Goal: Information Seeking & Learning: Learn about a topic

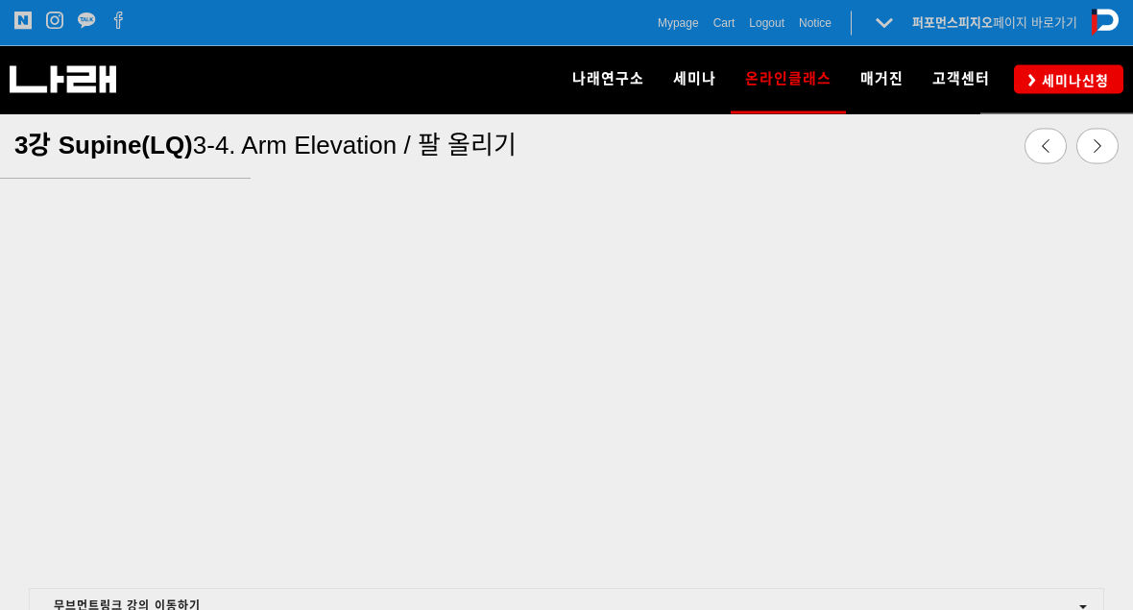
scroll to position [825, 0]
click at [1085, 137] on link at bounding box center [1098, 147] width 42 height 36
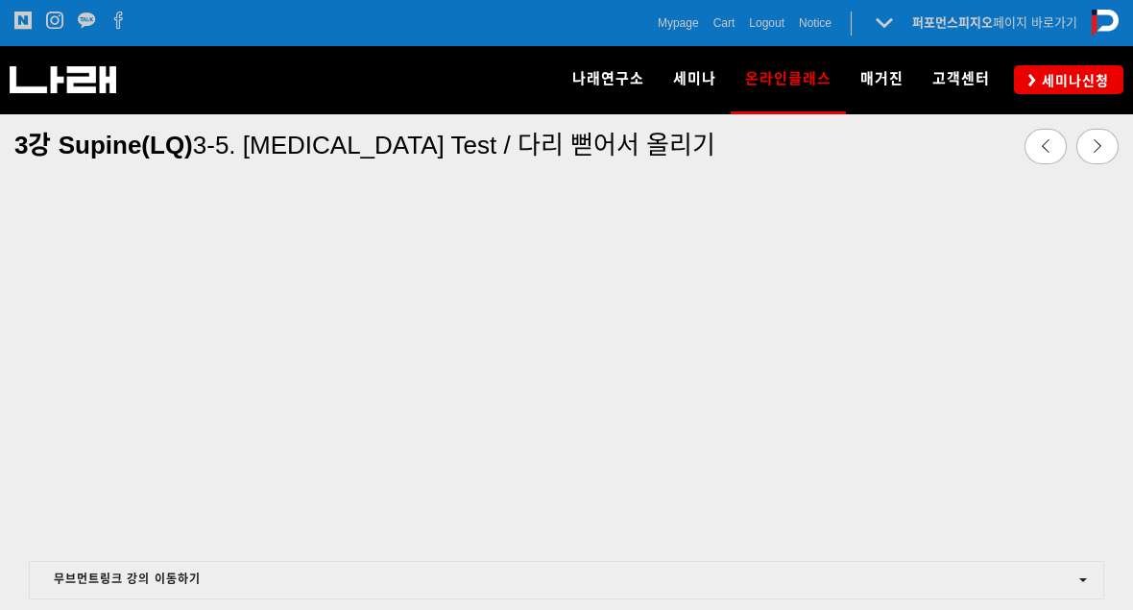
scroll to position [875, 0]
click at [1099, 133] on link at bounding box center [1098, 147] width 42 height 36
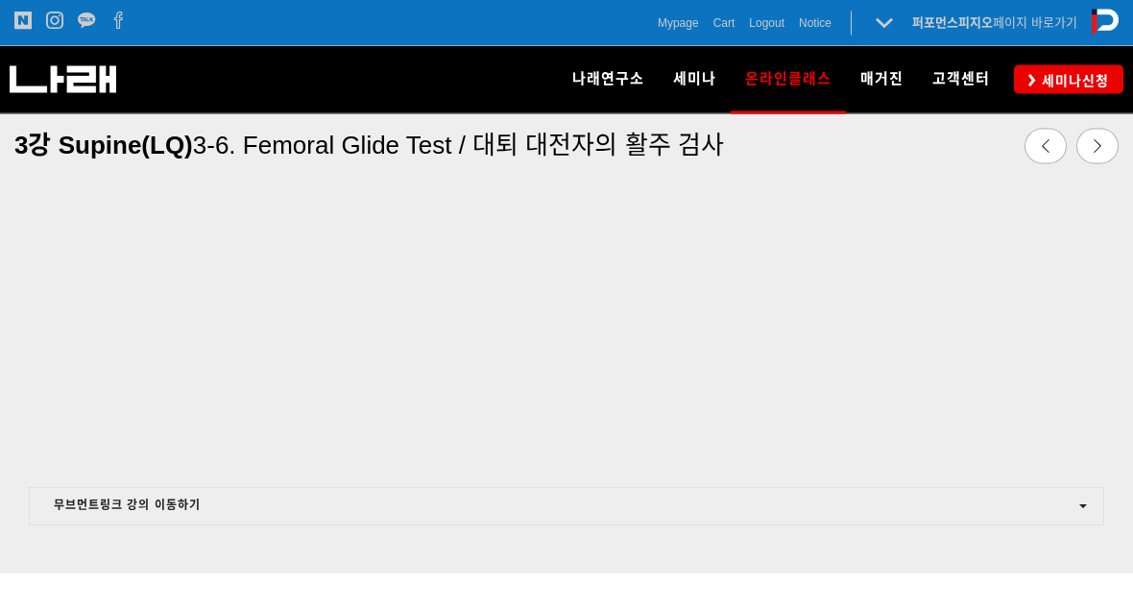
scroll to position [963, 0]
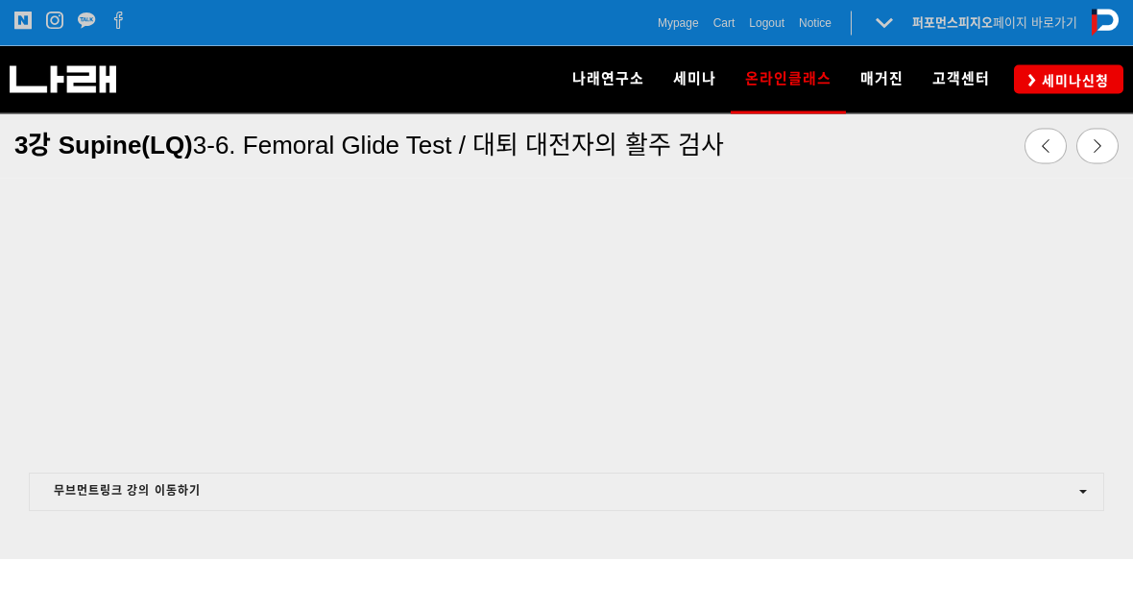
click at [186, 560] on div at bounding box center [566, 581] width 1105 height 43
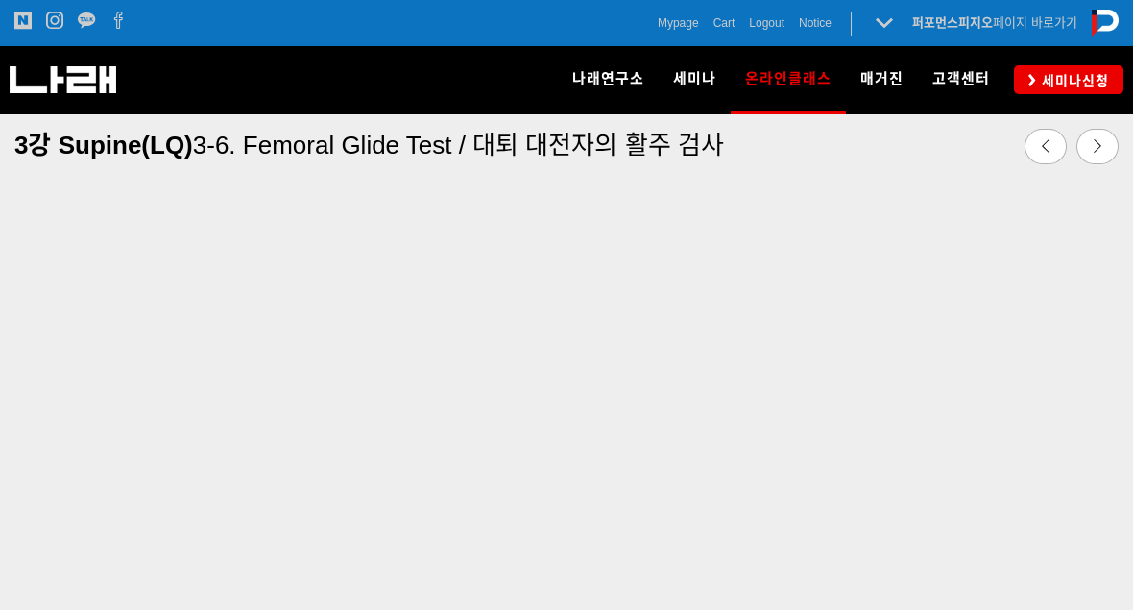
scroll to position [809, 0]
click at [1079, 150] on link at bounding box center [1098, 147] width 42 height 36
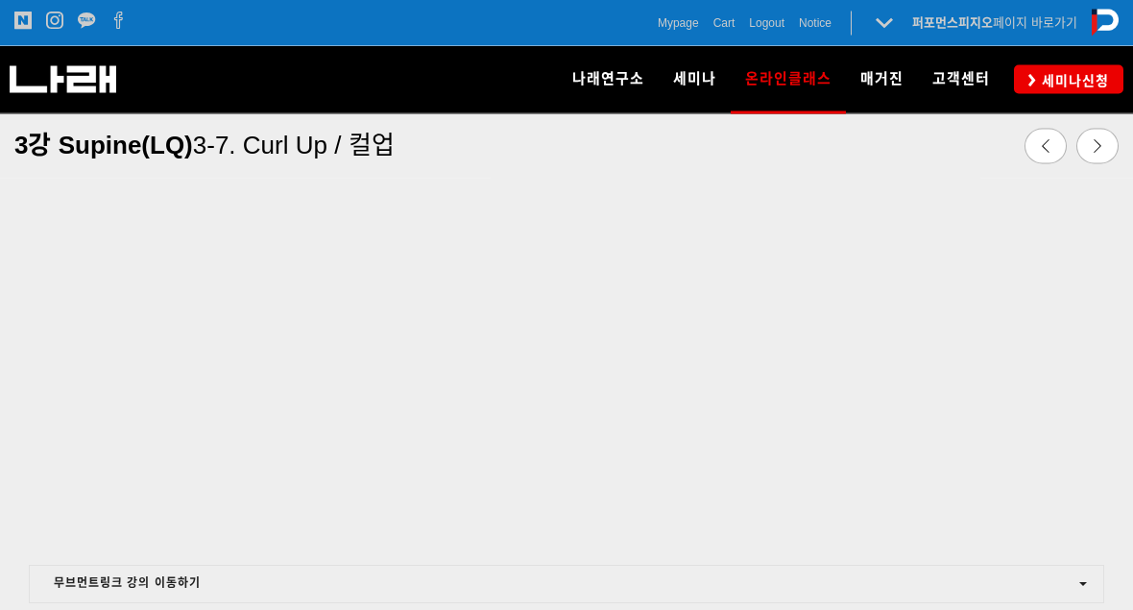
scroll to position [873, 0]
click at [661, 558] on div at bounding box center [566, 553] width 1105 height 22
click at [725, 548] on div at bounding box center [566, 553] width 1105 height 22
click at [1128, 242] on div at bounding box center [566, 302] width 1133 height 621
